Goal: Check status

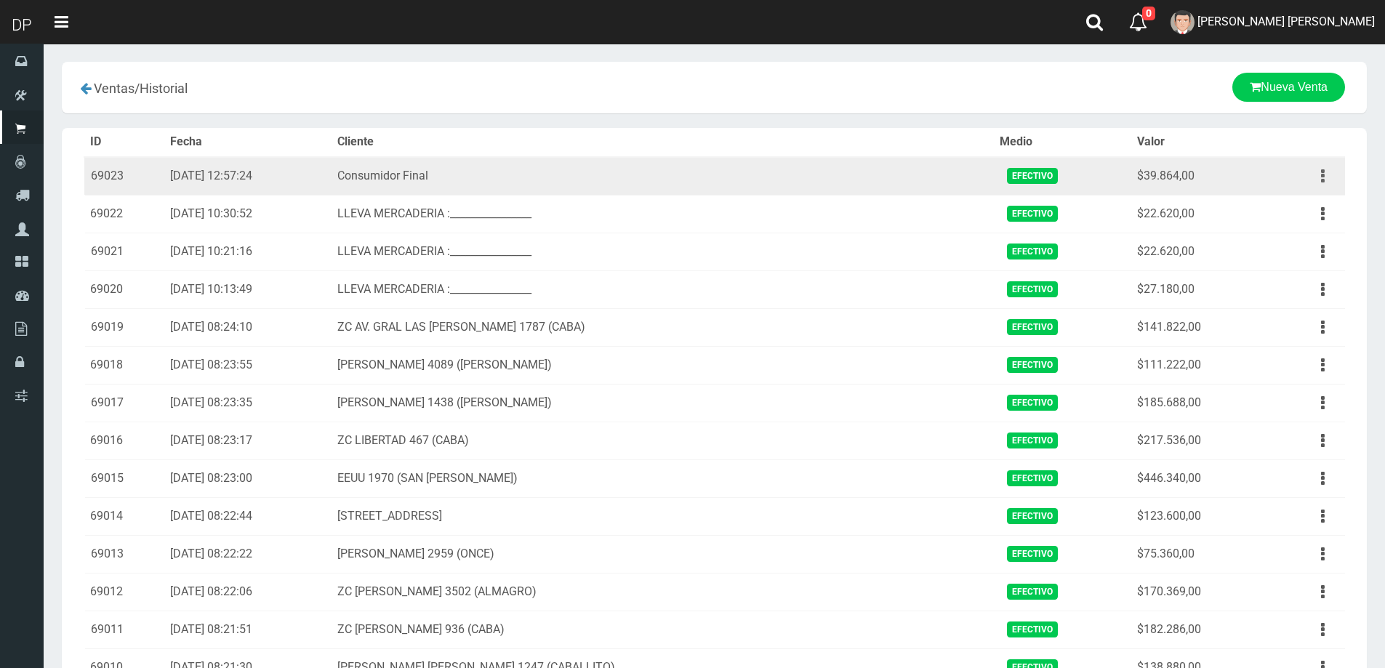
click at [1319, 177] on button "button" at bounding box center [1323, 176] width 33 height 25
click at [1309, 204] on link "Ver" at bounding box center [1281, 212] width 115 height 32
